Goal: Information Seeking & Learning: Learn about a topic

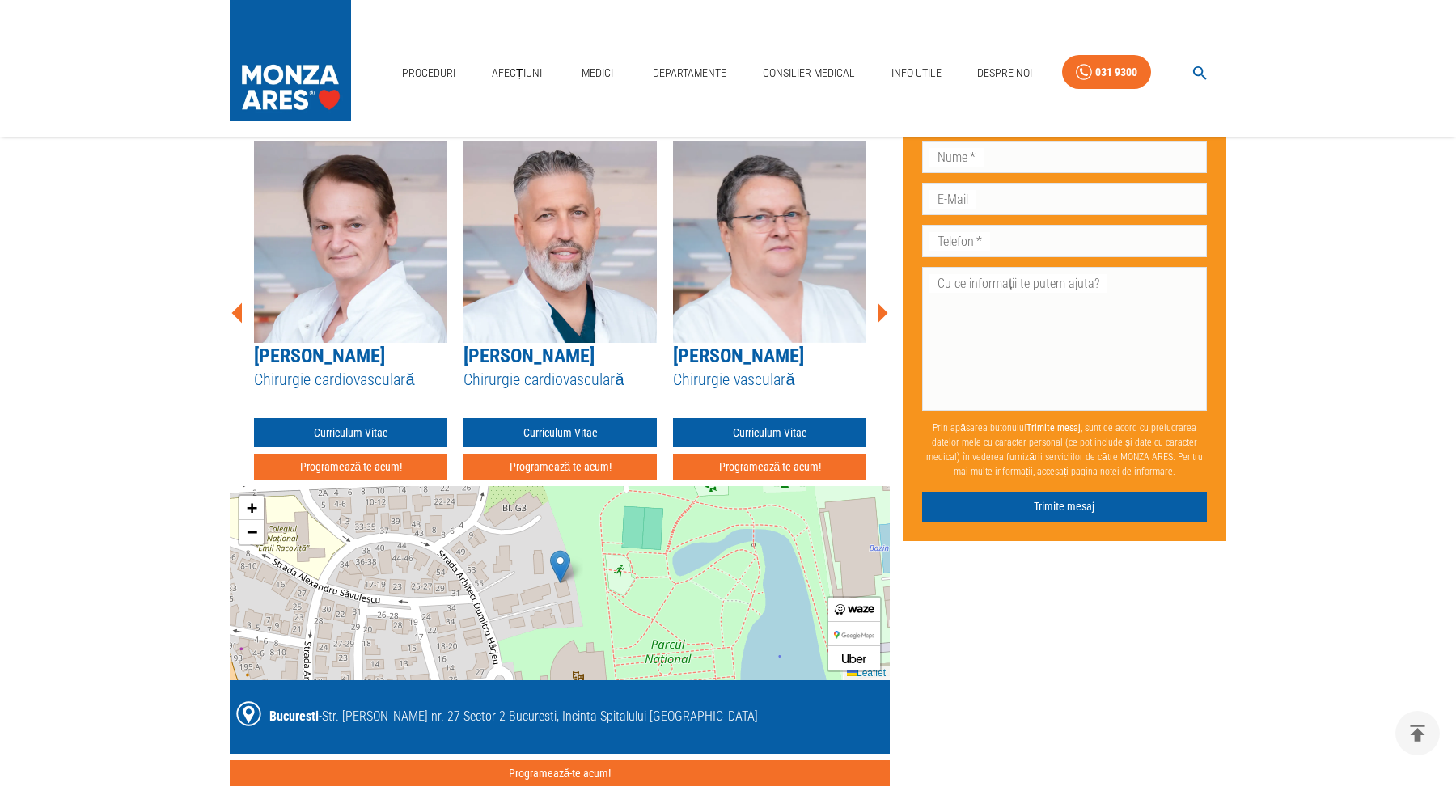
scroll to position [1634, 0]
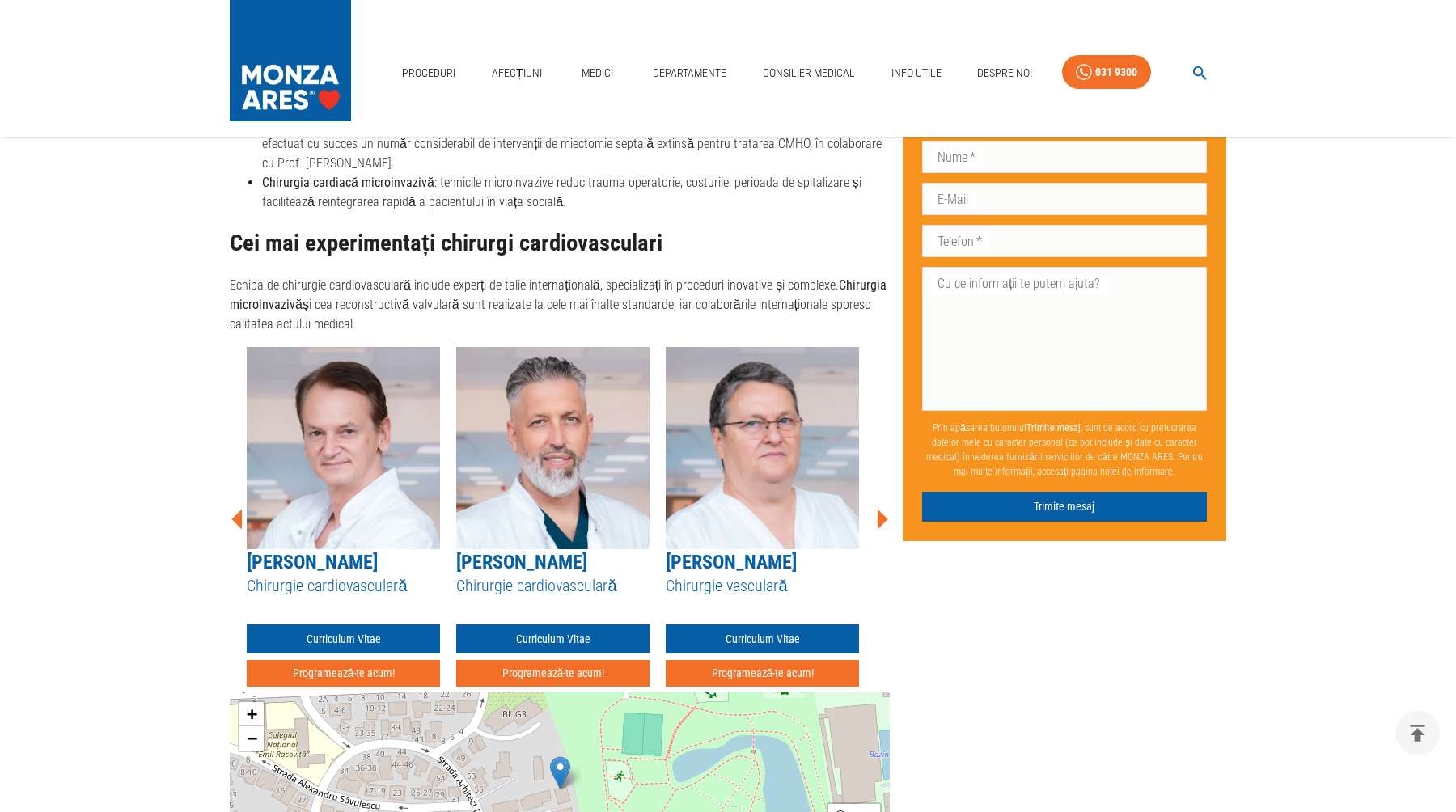
click at [413, 542] on div "[PERSON_NAME] Chirurgie cardiovasculară Curriculum Vitae Programează-te acum!" at bounding box center [343, 517] width 193 height 340
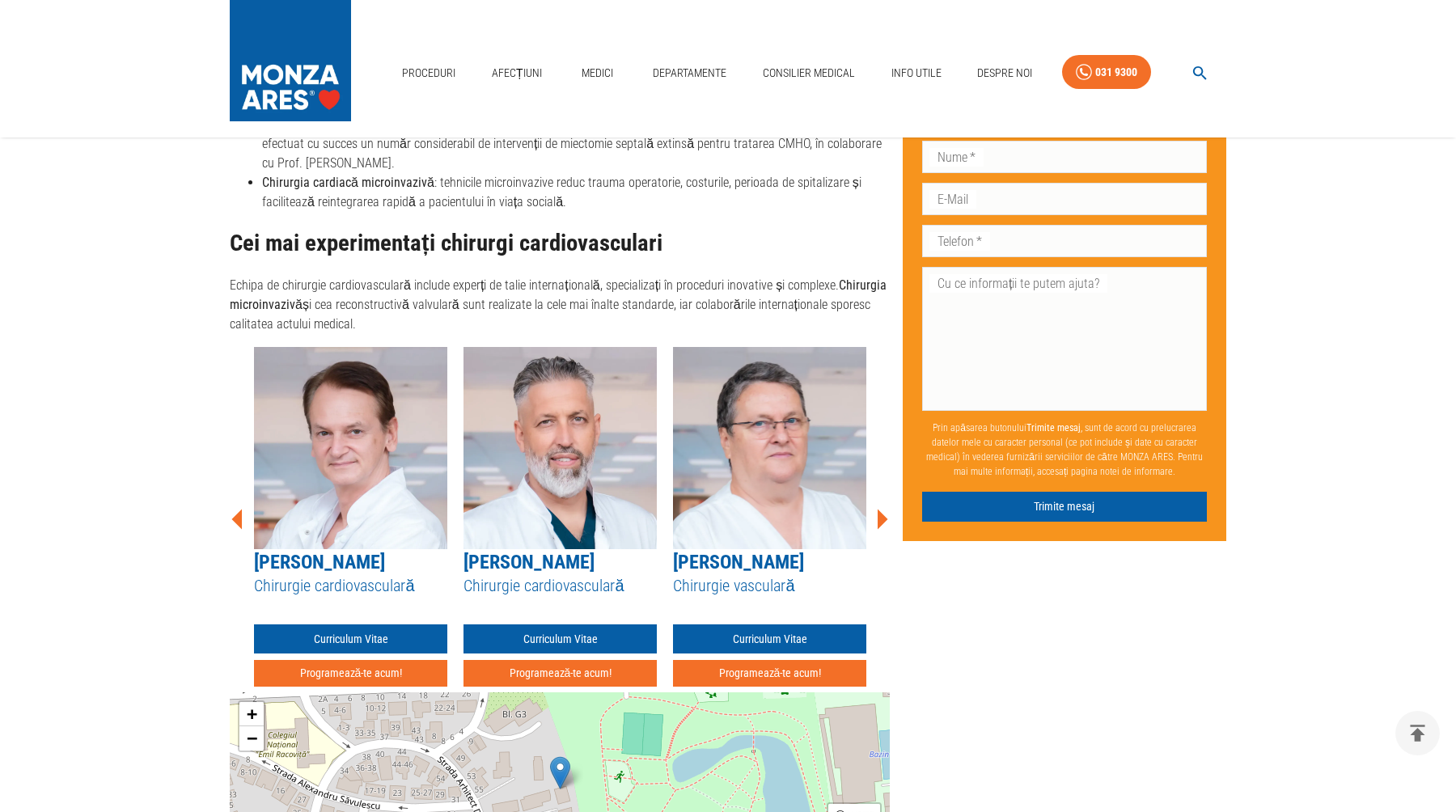
click at [384, 551] on link "[PERSON_NAME]" at bounding box center [319, 562] width 131 height 22
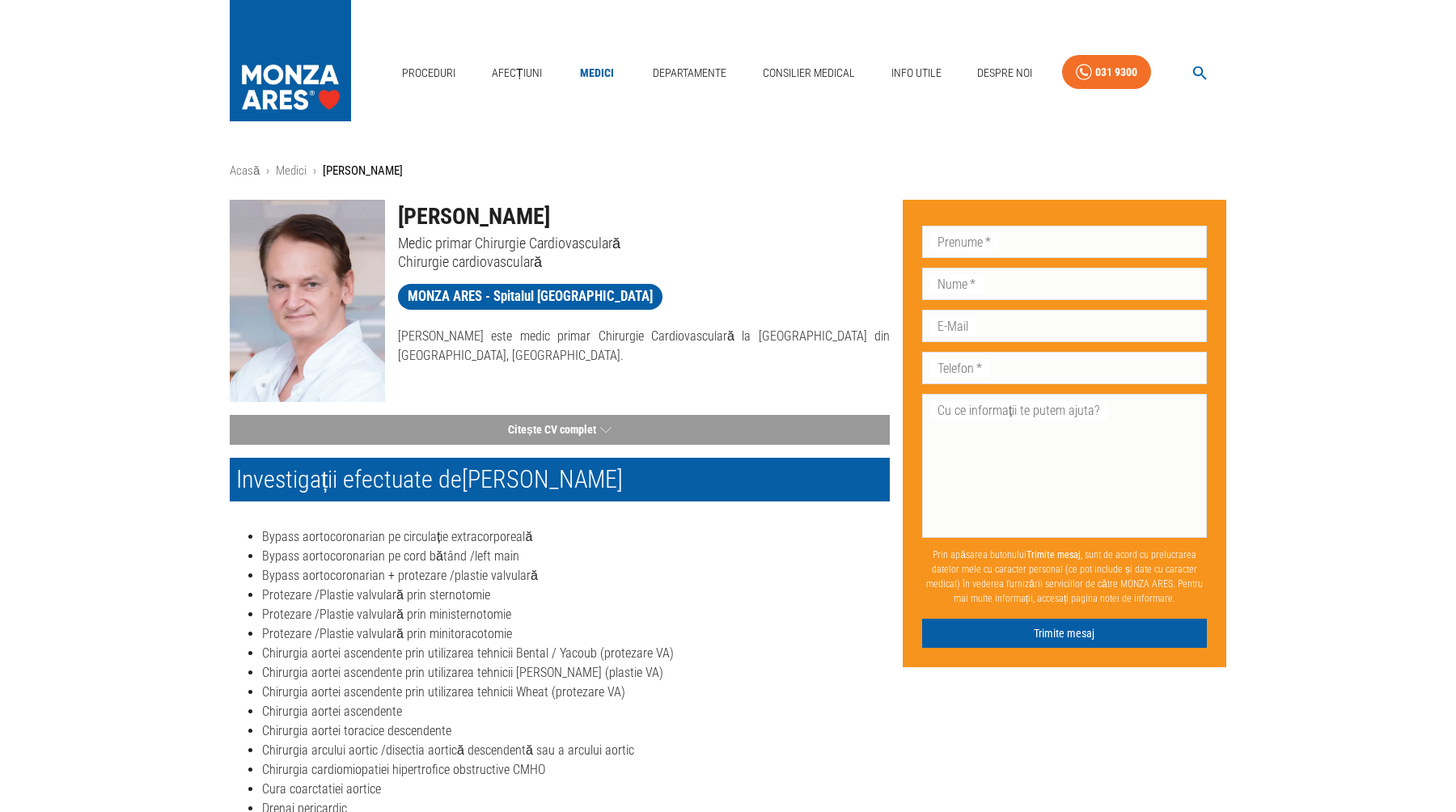
drag, startPoint x: 591, startPoint y: 215, endPoint x: 403, endPoint y: 222, distance: 188.1
click at [403, 222] on h1 "[PERSON_NAME]" at bounding box center [644, 217] width 492 height 34
copy h1 "[PERSON_NAME]"
drag, startPoint x: 622, startPoint y: 242, endPoint x: 401, endPoint y: 244, distance: 221.0
click at [401, 244] on p "Medic primar Chirurgie Cardiovasculară" at bounding box center [644, 243] width 492 height 19
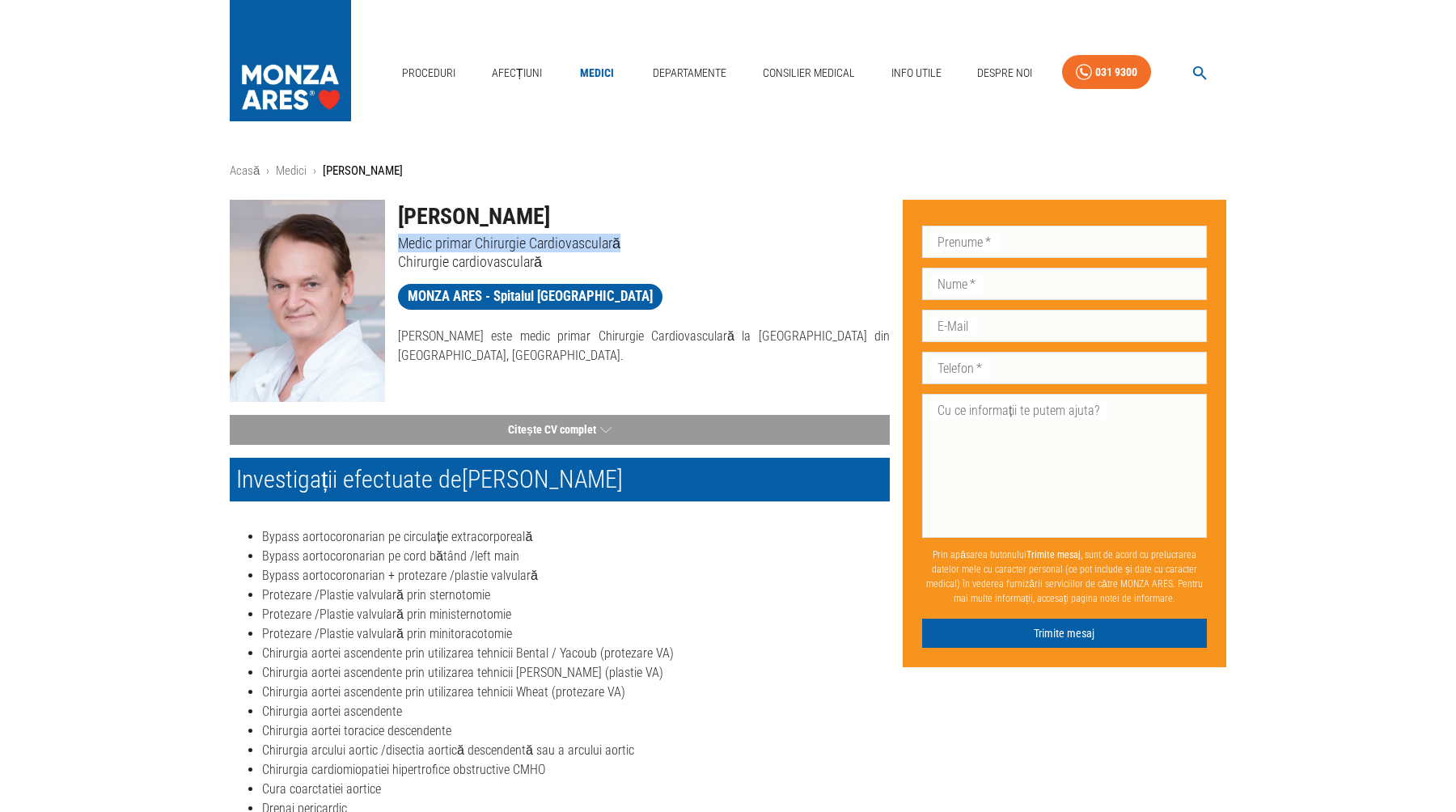
copy p "Medic primar Chirurgie Cardiovasculară"
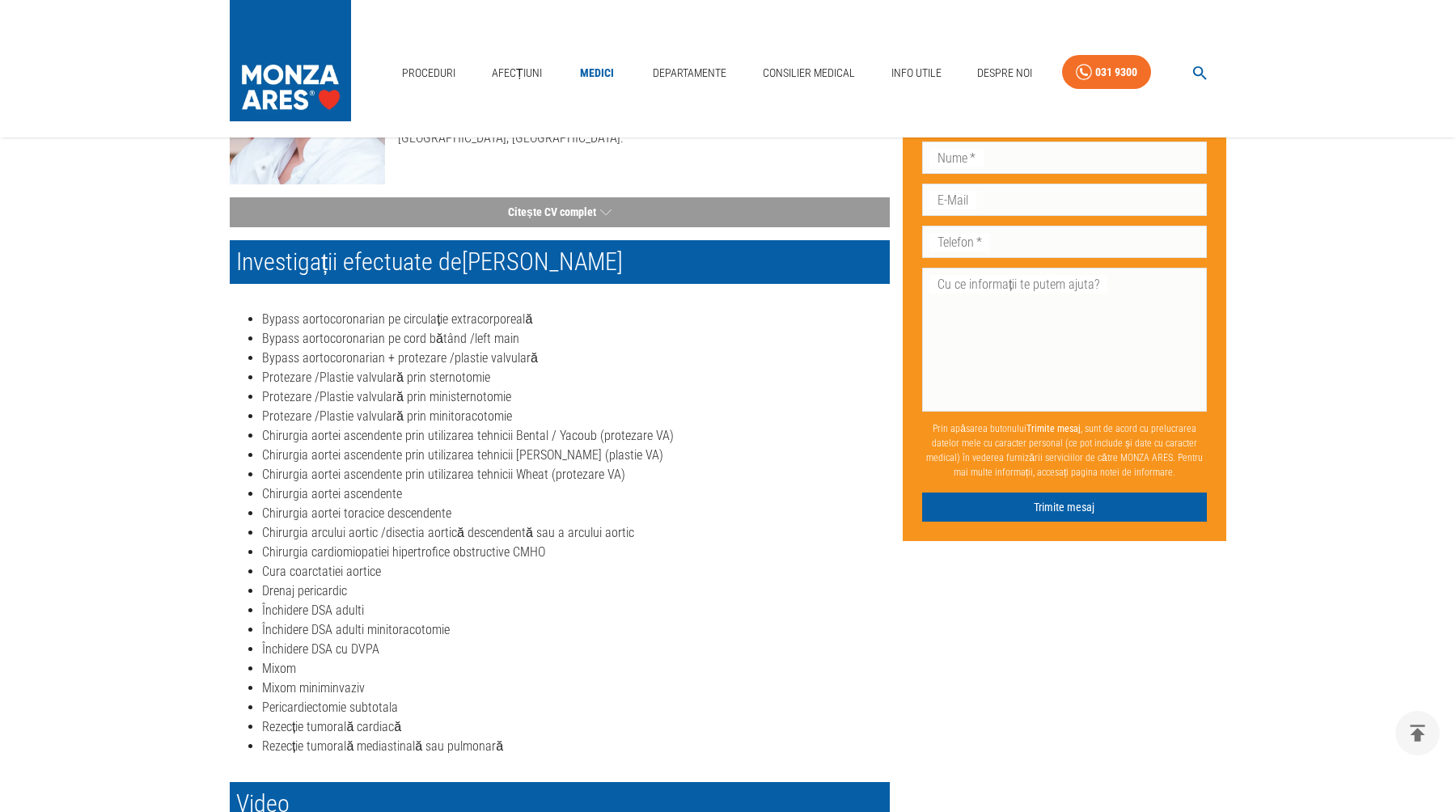
scroll to position [217, 0]
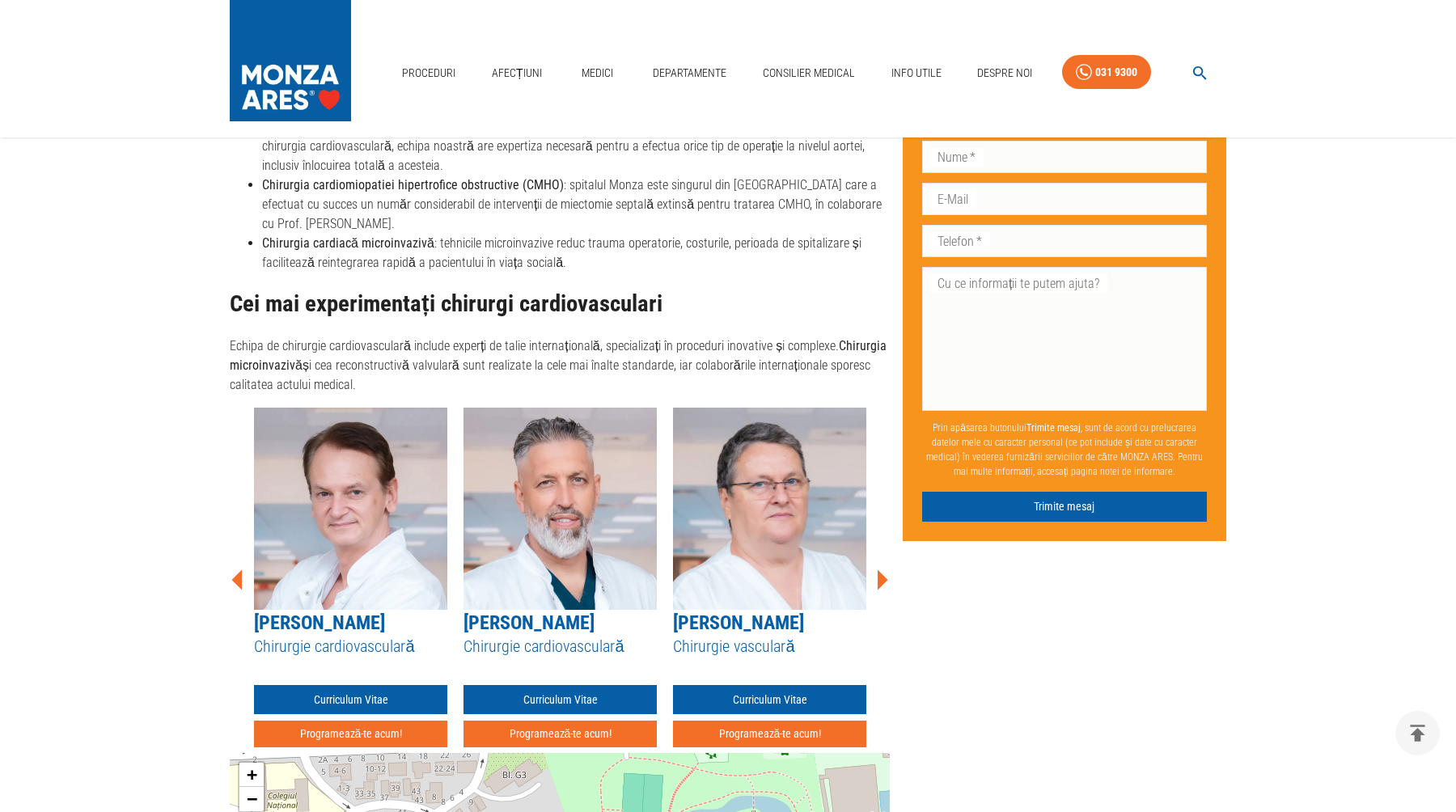
scroll to position [1579, 0]
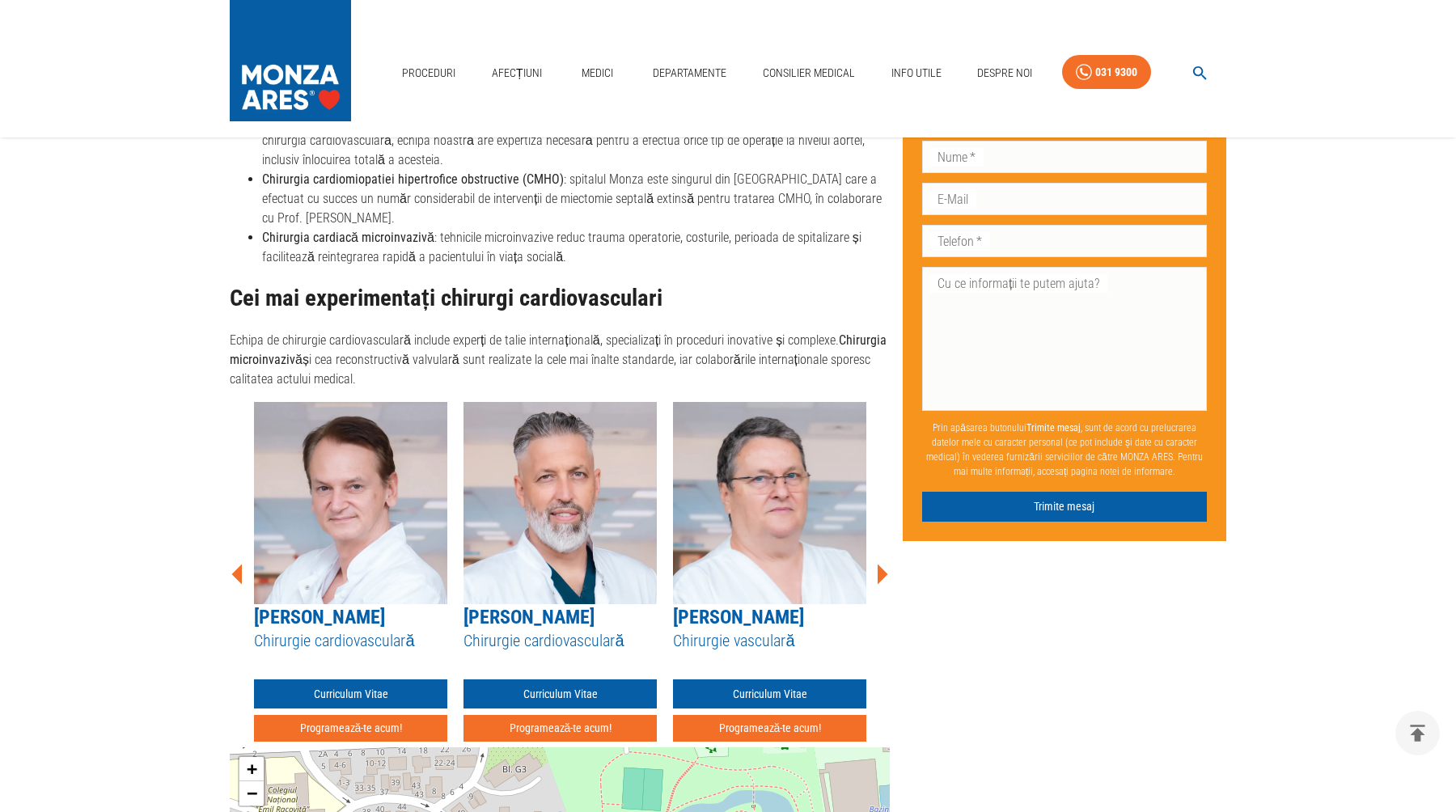
click at [372, 606] on link "[PERSON_NAME]" at bounding box center [319, 617] width 131 height 22
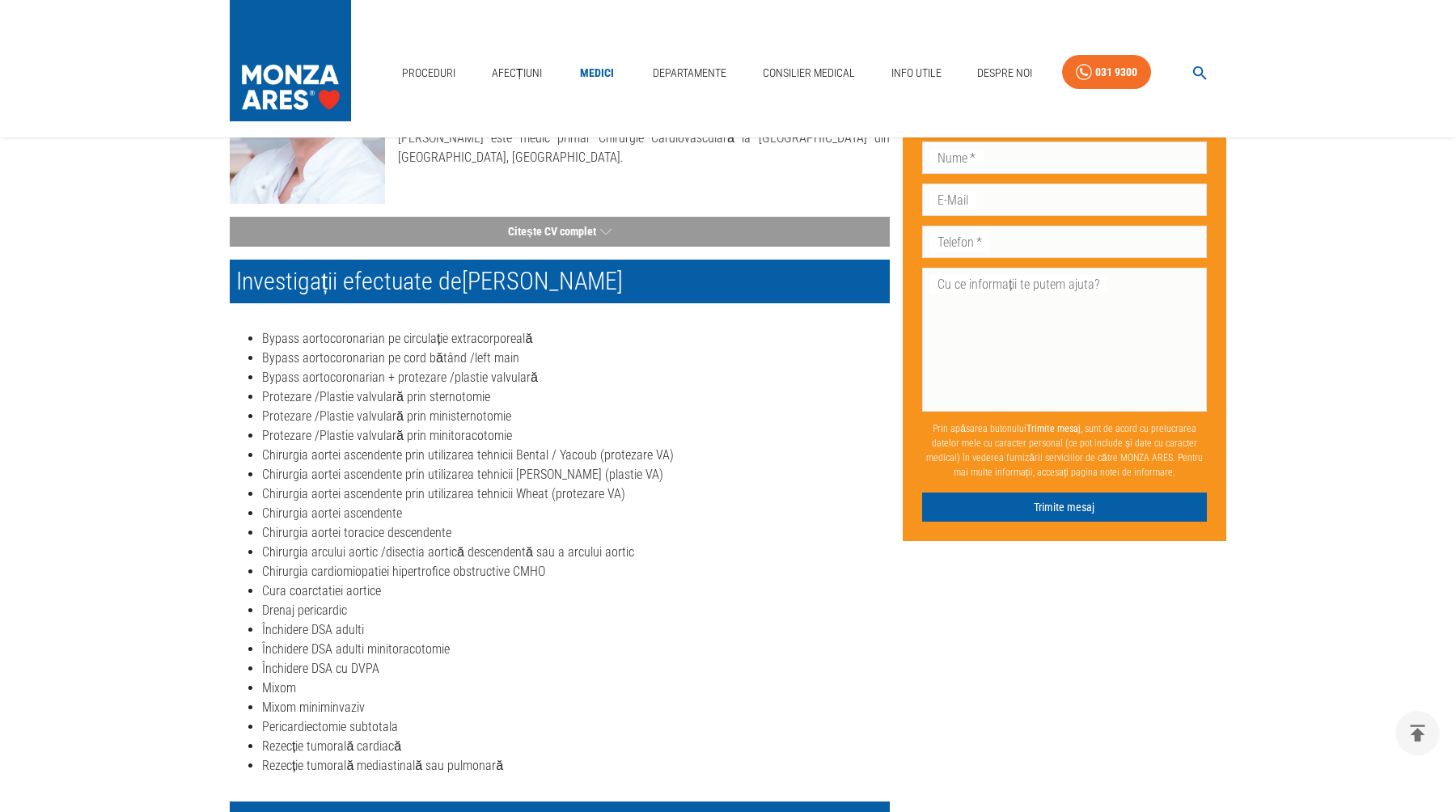
scroll to position [227, 0]
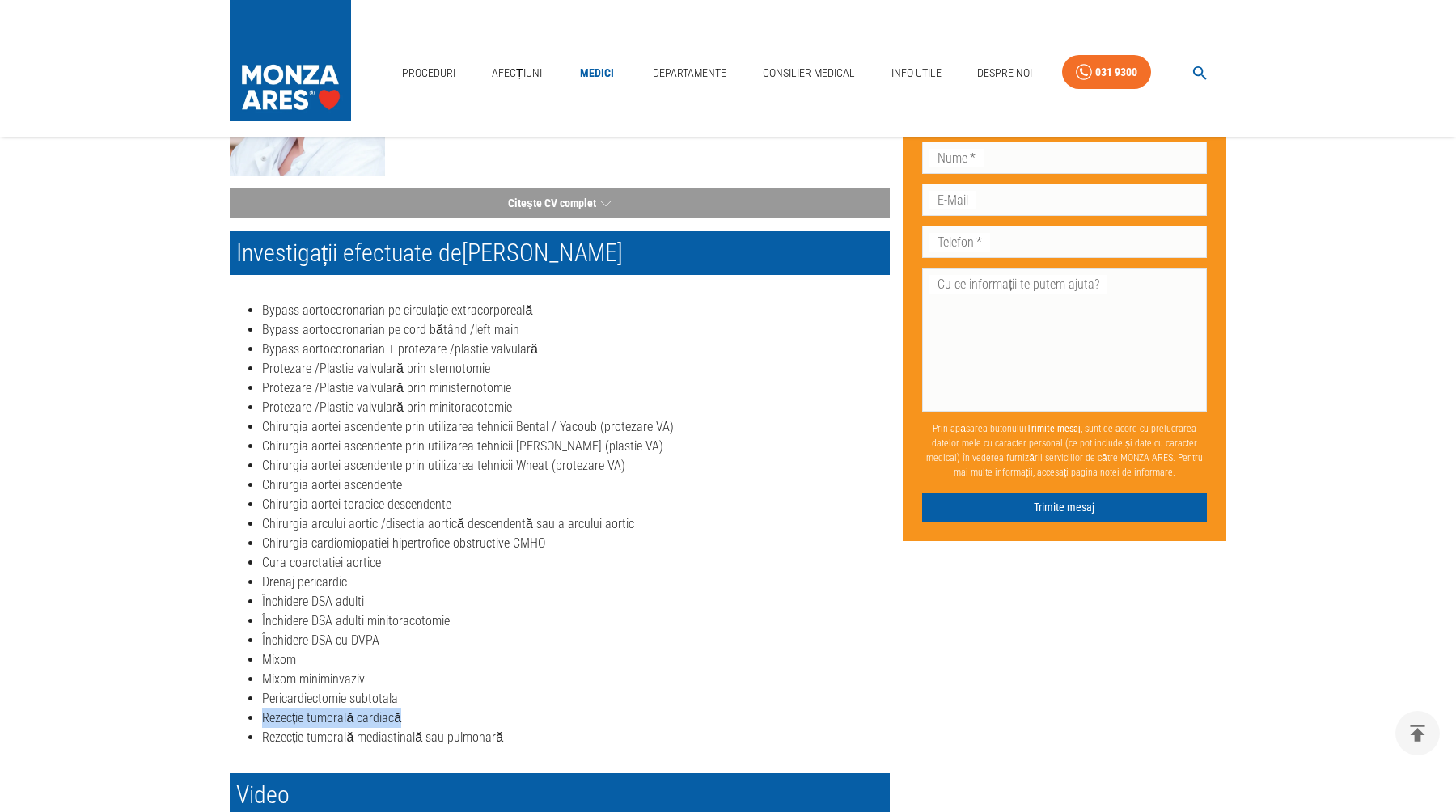
drag, startPoint x: 399, startPoint y: 716, endPoint x: 263, endPoint y: 716, distance: 136.0
click at [263, 716] on li "Rezecție tumorală cardiacă" at bounding box center [575, 718] width 628 height 20
copy li "Rezecție tumorală cardiacă"
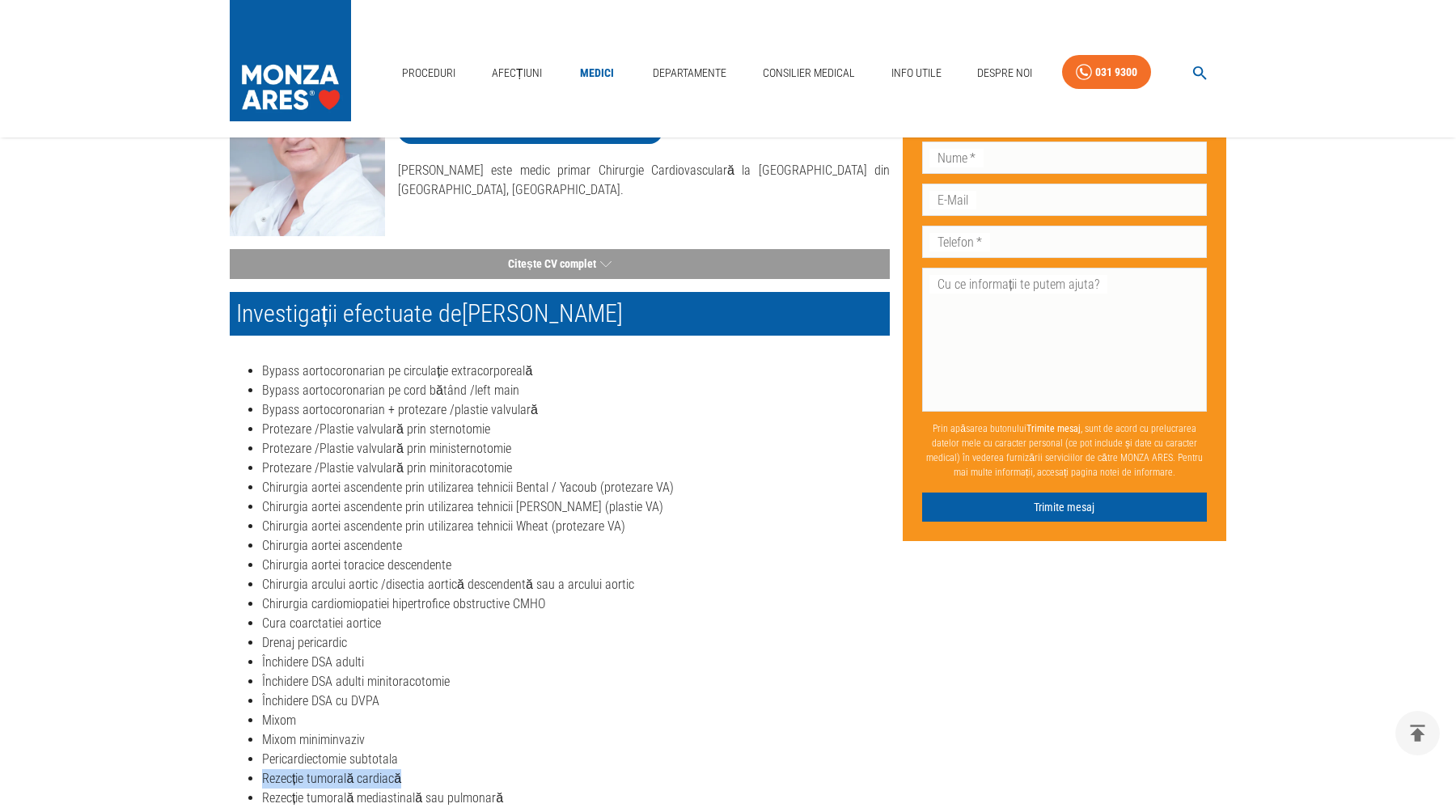
scroll to position [154, 0]
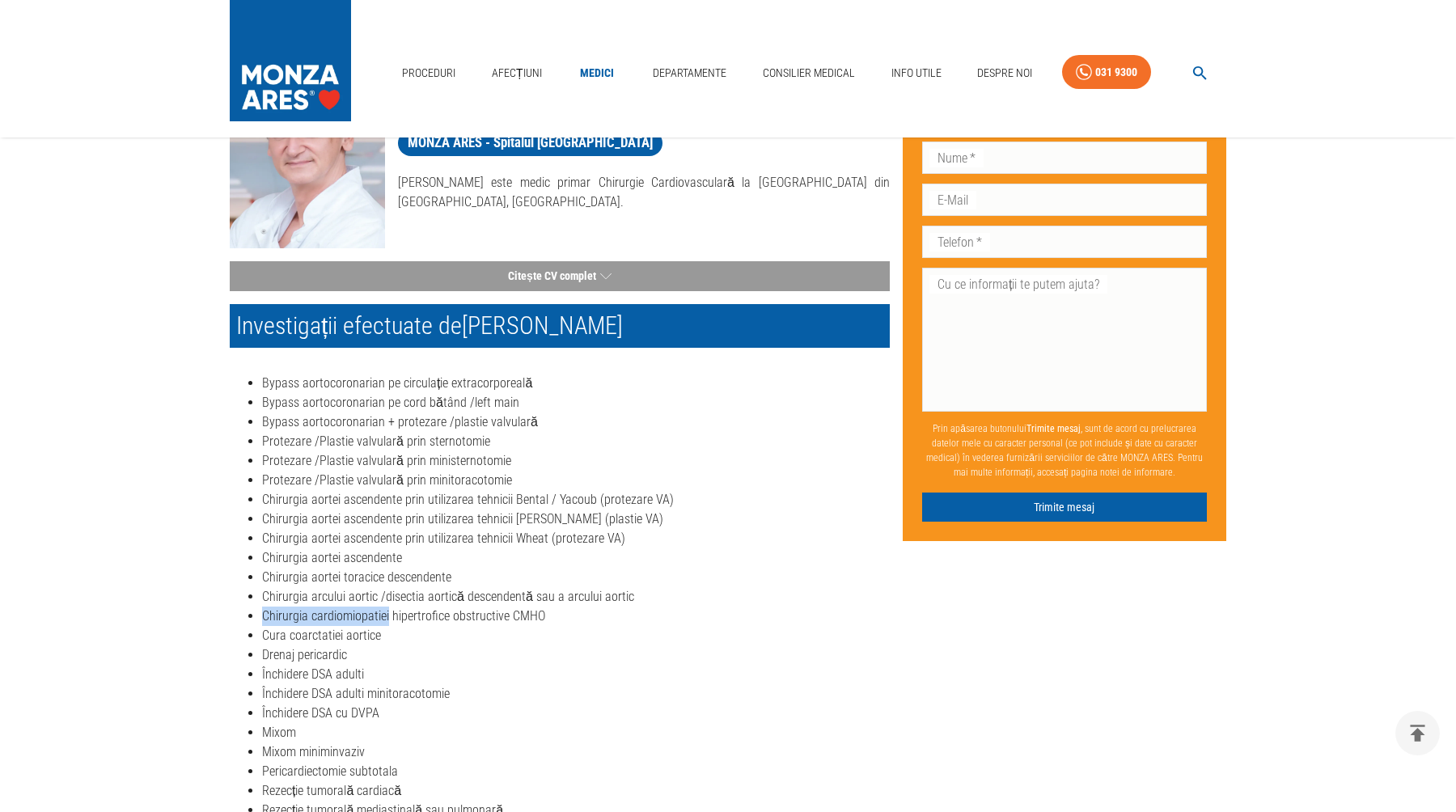
drag, startPoint x: 388, startPoint y: 618, endPoint x: 263, endPoint y: 614, distance: 125.1
click at [263, 614] on li "Chirurgia cardiomiopatiei hipertrofice obstructive CMHO" at bounding box center [575, 616] width 628 height 20
copy li "Chirurgia cardiomiopatiei"
click at [485, 641] on li "Cura coarctatiei aortice" at bounding box center [575, 635] width 628 height 20
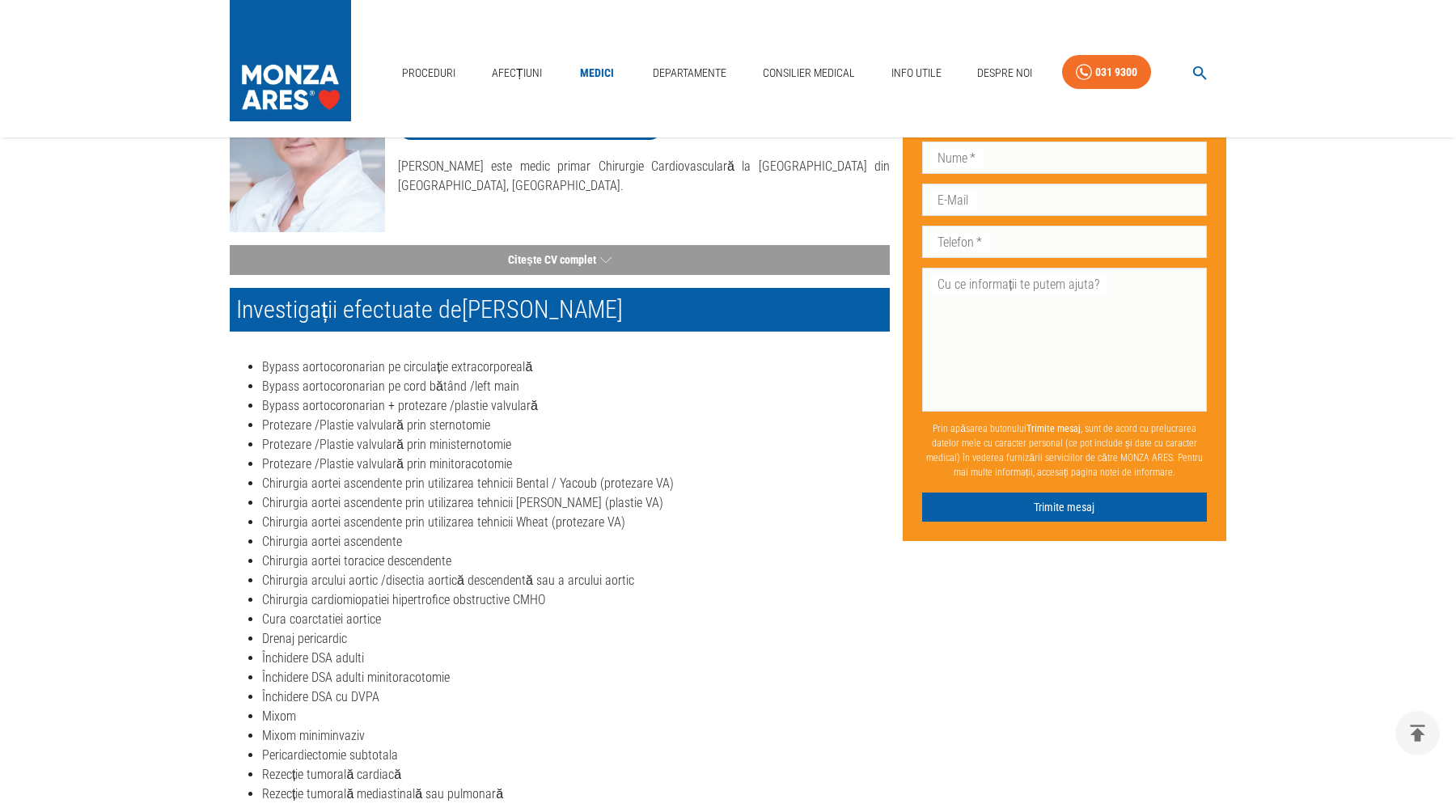
scroll to position [155, 0]
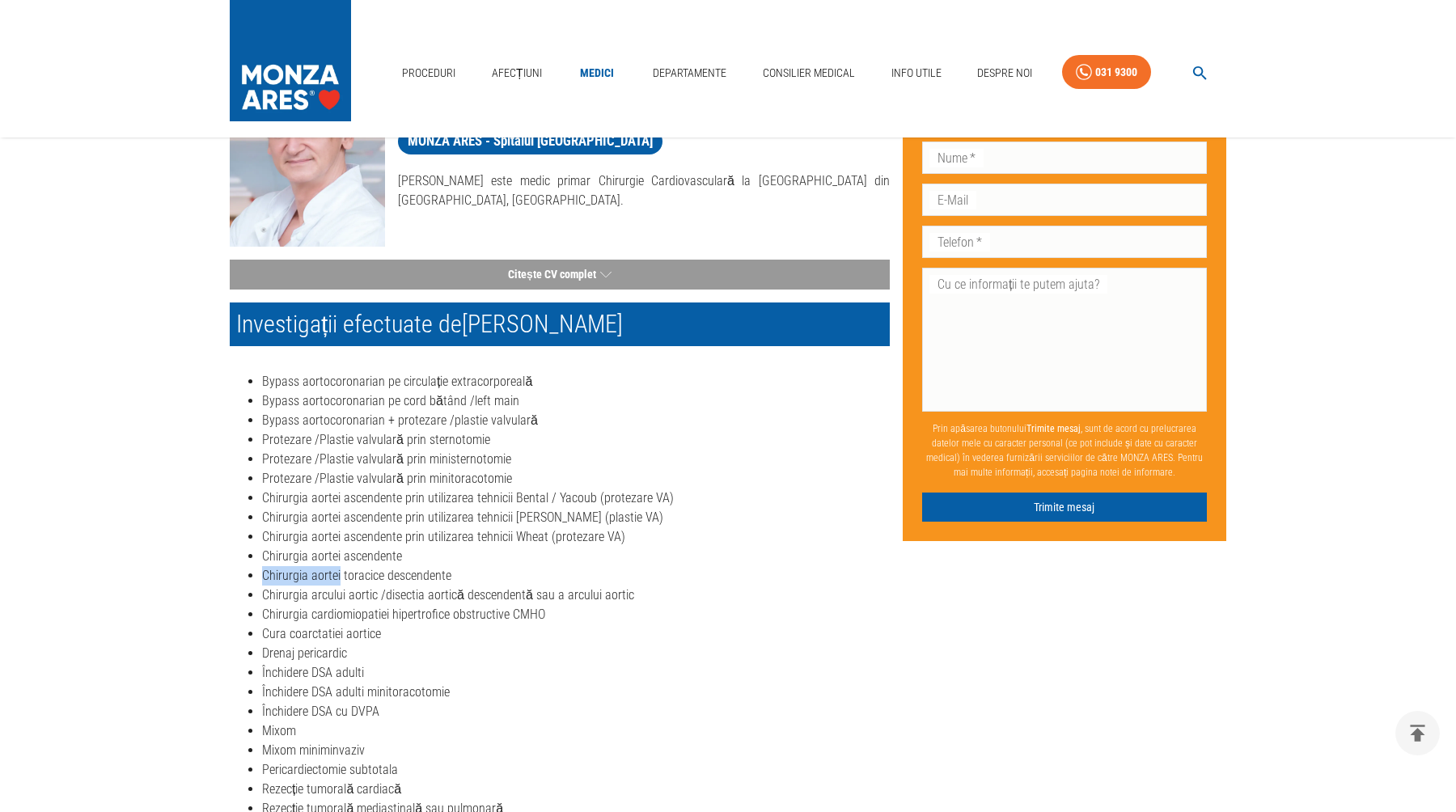
drag, startPoint x: 339, startPoint y: 577, endPoint x: 263, endPoint y: 574, distance: 76.1
click at [263, 574] on li "Chirurgia aortei toracice descendente" at bounding box center [575, 576] width 628 height 20
copy li "Chirurgia aortei"
drag, startPoint x: 376, startPoint y: 597, endPoint x: 264, endPoint y: 593, distance: 112.1
click at [264, 593] on li "Chirurgia arcului aortic /disectia aortică descendentă sau a arcului aortic" at bounding box center [575, 595] width 628 height 20
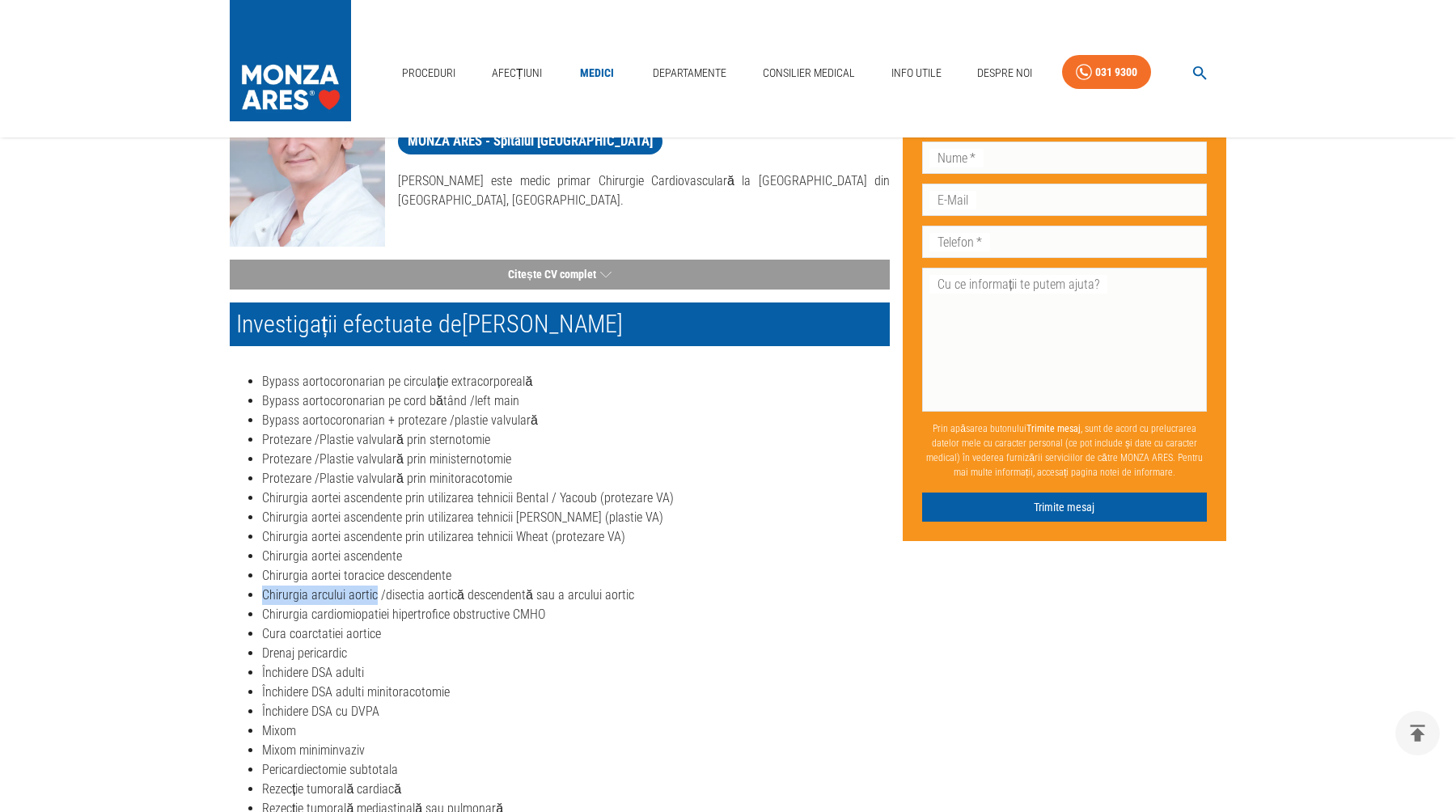
copy li "Chirurgia arcului aortic"
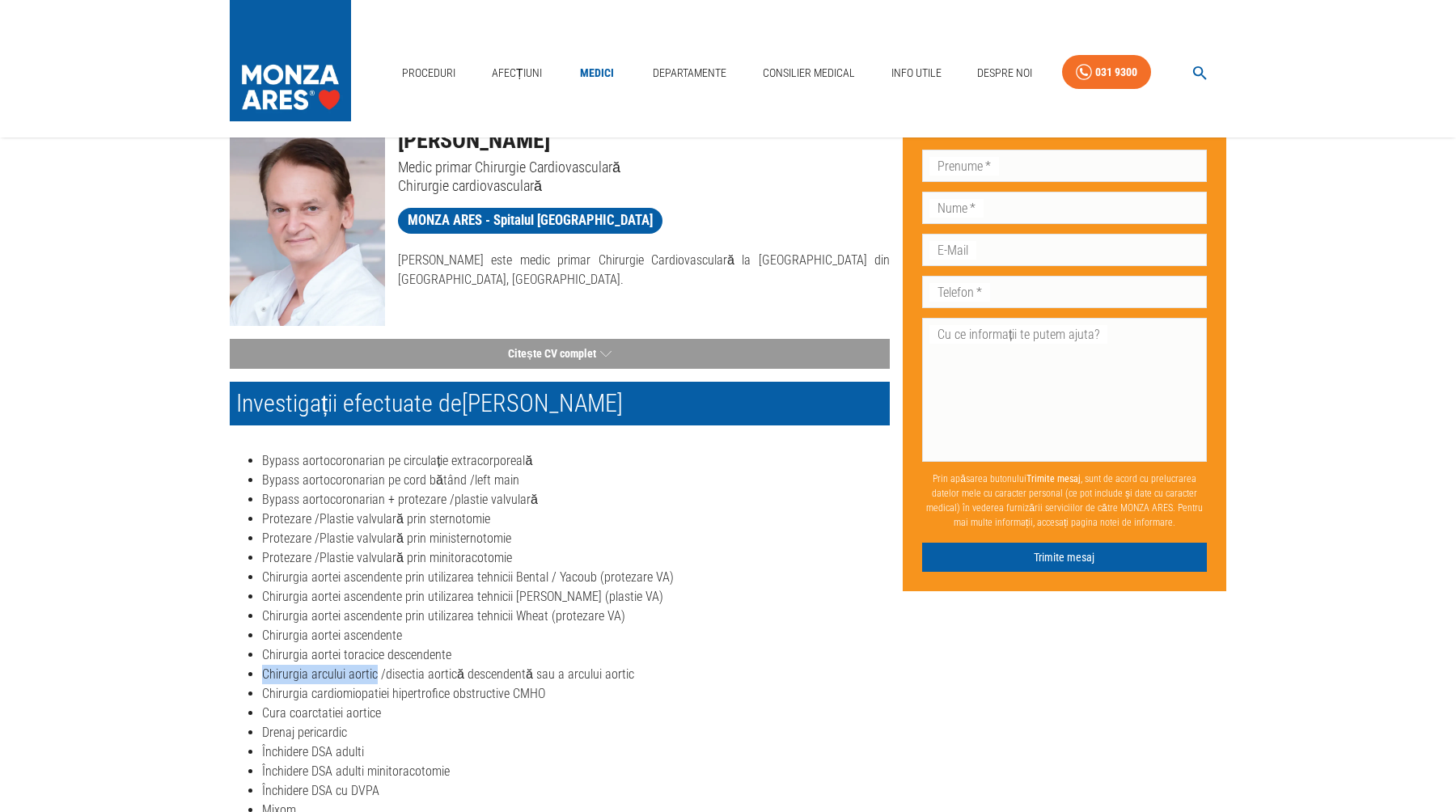
scroll to position [61, 0]
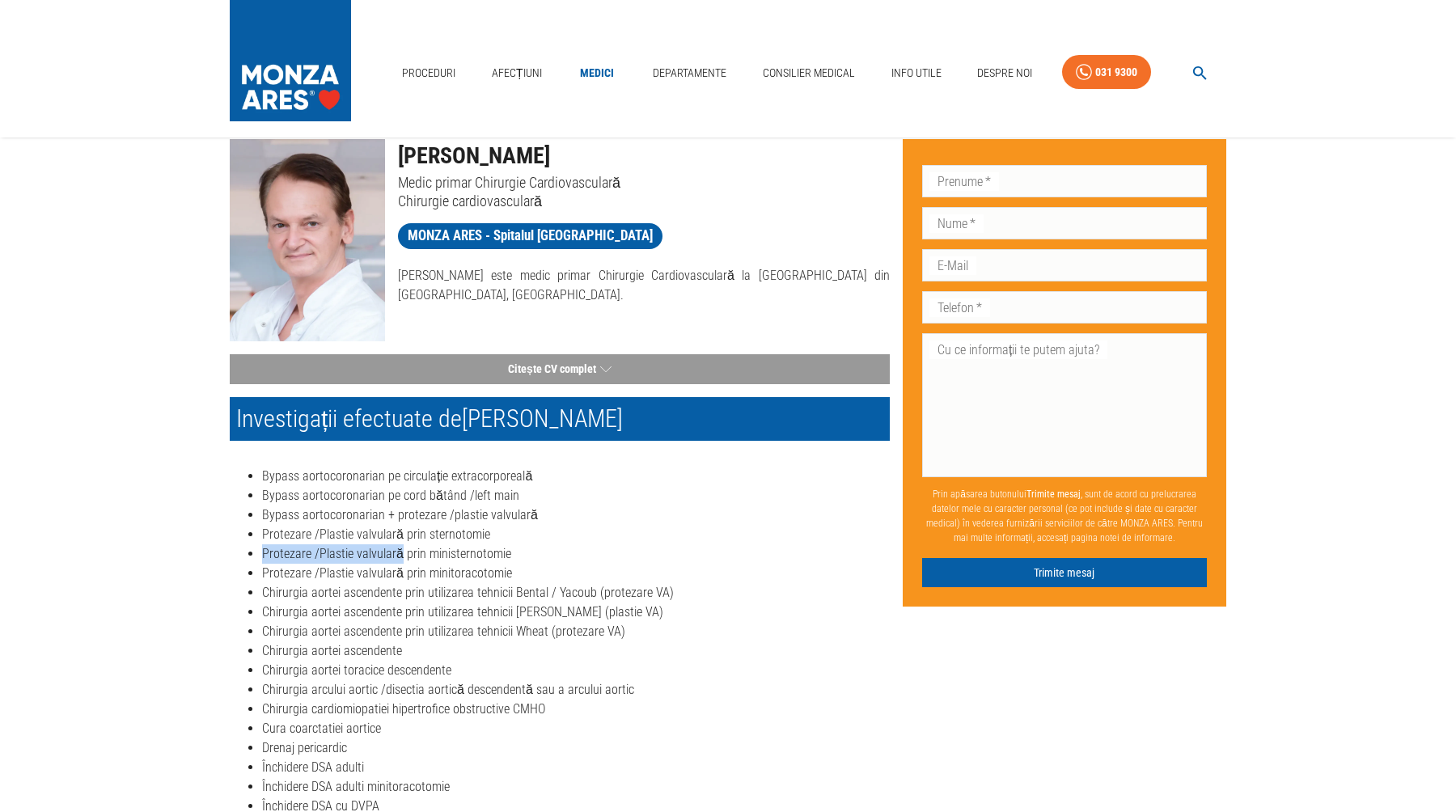
drag, startPoint x: 397, startPoint y: 554, endPoint x: 260, endPoint y: 553, distance: 137.0
click at [260, 553] on ul "Bypass aortocoronarian pe circulație extracorporeală Bypass aortocoronarian pe …" at bounding box center [560, 690] width 660 height 446
copy li "Protezare /Plastie valvulară"
drag, startPoint x: 297, startPoint y: 518, endPoint x: 264, endPoint y: 515, distance: 33.1
click at [264, 515] on li "Bypass aortocoronarian + protezare /plastie valvulară" at bounding box center [575, 515] width 628 height 20
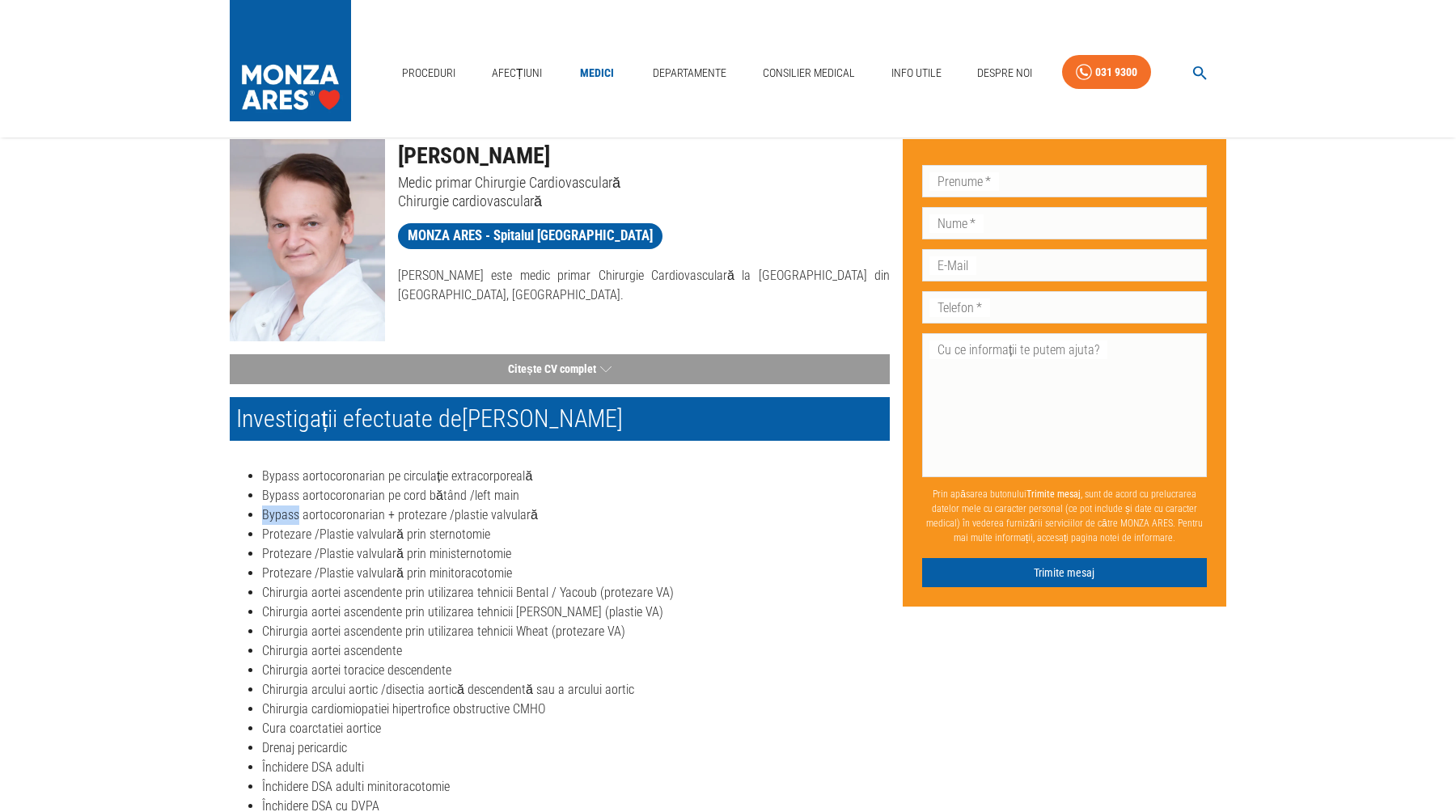
copy li "Bypass"
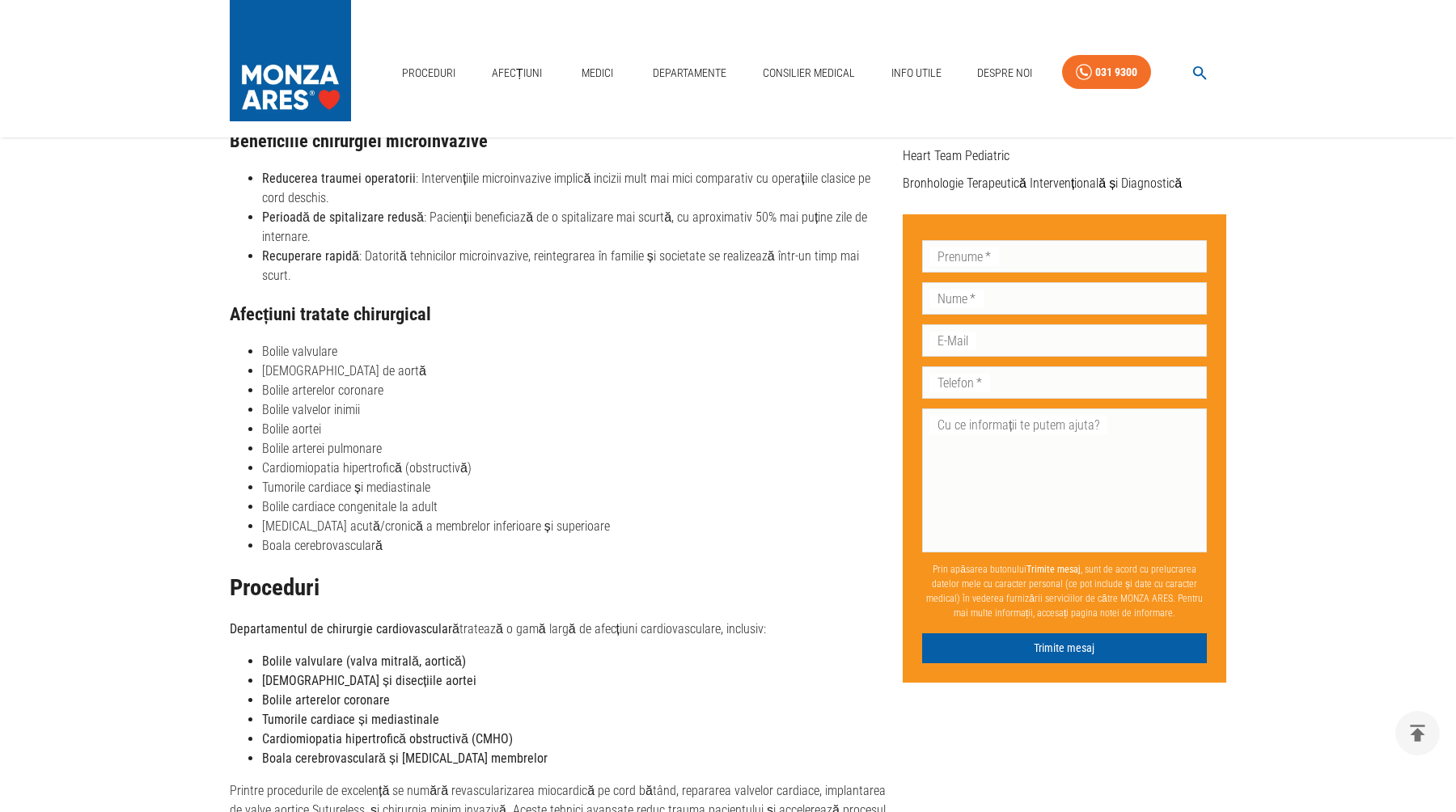
scroll to position [619, 0]
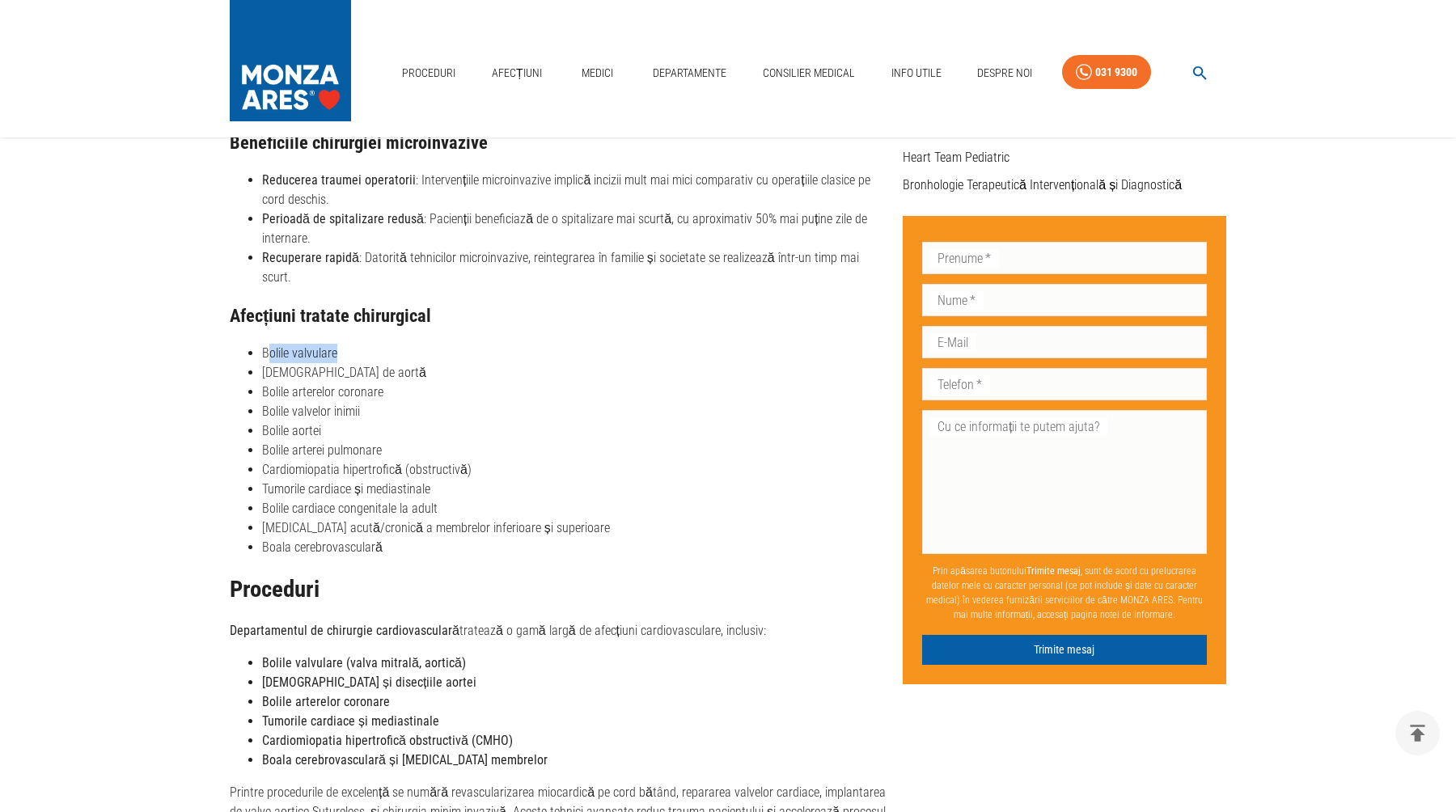
drag, startPoint x: 337, startPoint y: 334, endPoint x: 265, endPoint y: 333, distance: 72.0
click at [265, 343] on li "Bolile valvulare​" at bounding box center [575, 353] width 628 height 20
copy li "olile valvulare​"
click at [333, 343] on li "Bolile valvulare​" at bounding box center [575, 353] width 628 height 20
drag, startPoint x: 337, startPoint y: 334, endPoint x: 264, endPoint y: 330, distance: 73.1
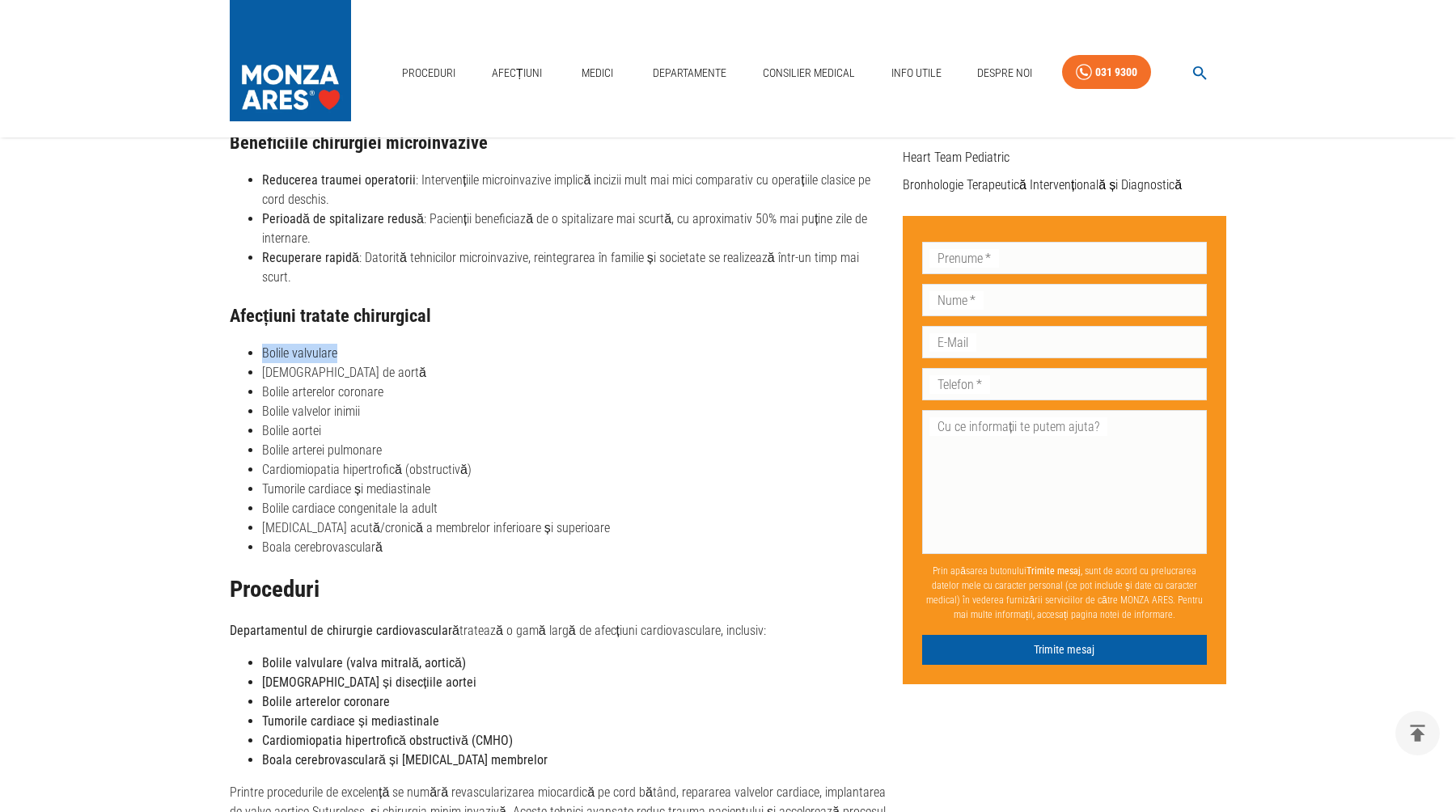
click at [264, 343] on li "Bolile valvulare​" at bounding box center [575, 353] width 628 height 20
copy li "Bolile valvulare​"
